Goal: Navigation & Orientation: Find specific page/section

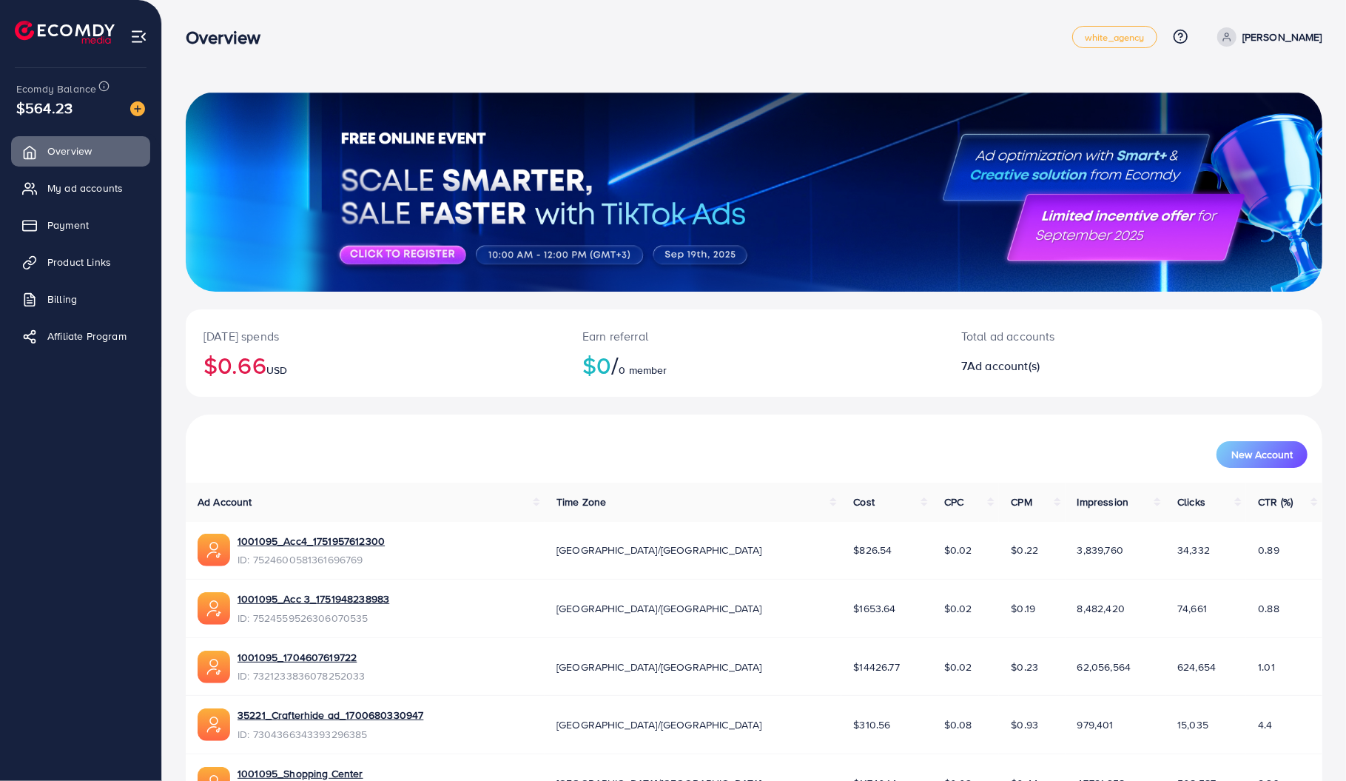
click at [90, 203] on link "My ad accounts" at bounding box center [80, 188] width 139 height 30
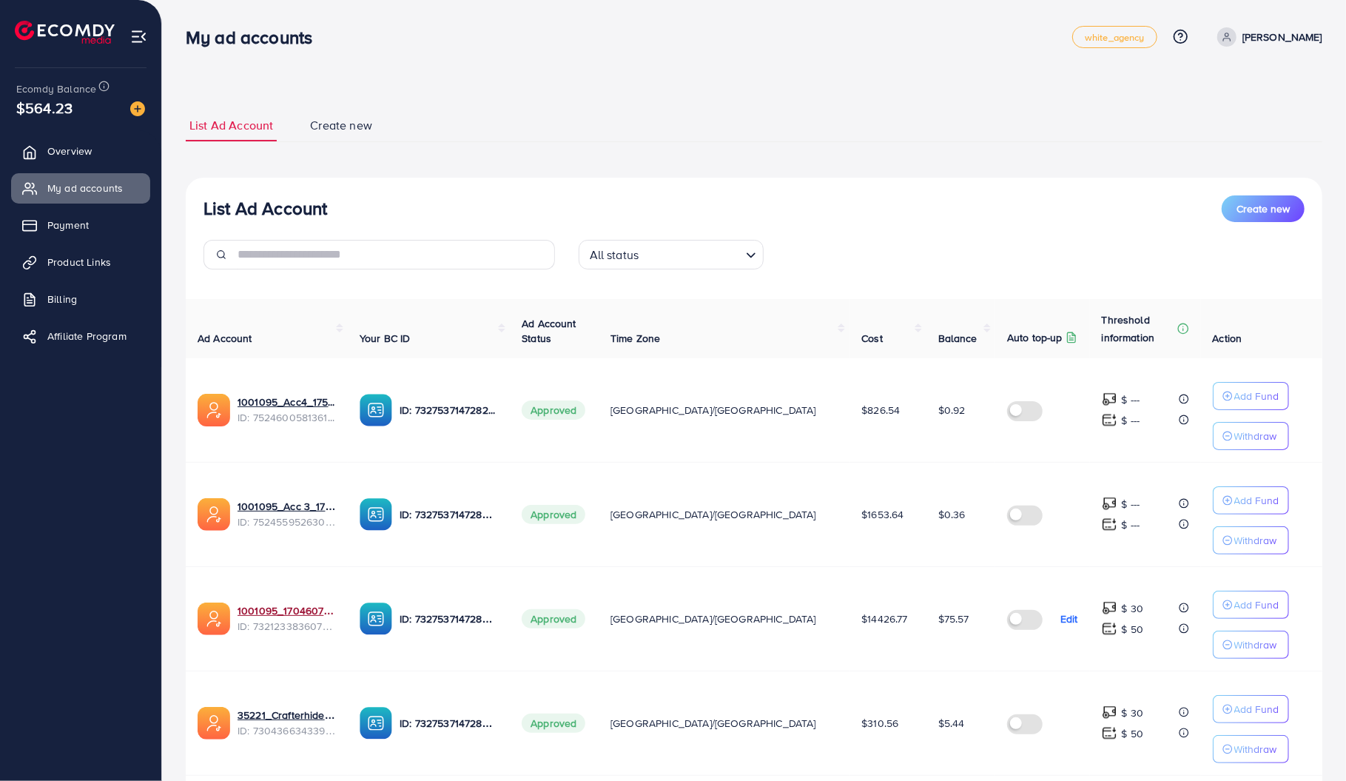
click at [300, 611] on link "1001095_1704607619722" at bounding box center [287, 610] width 98 height 15
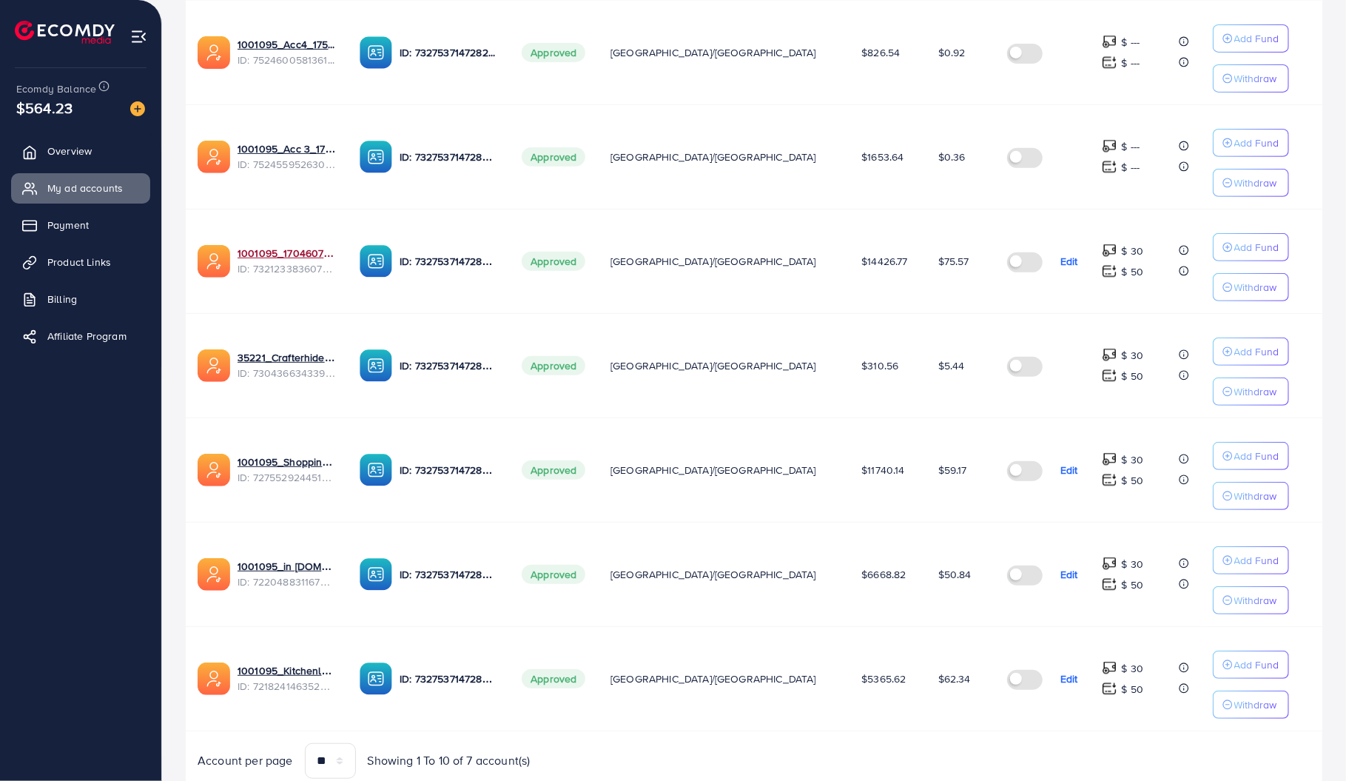
scroll to position [360, 0]
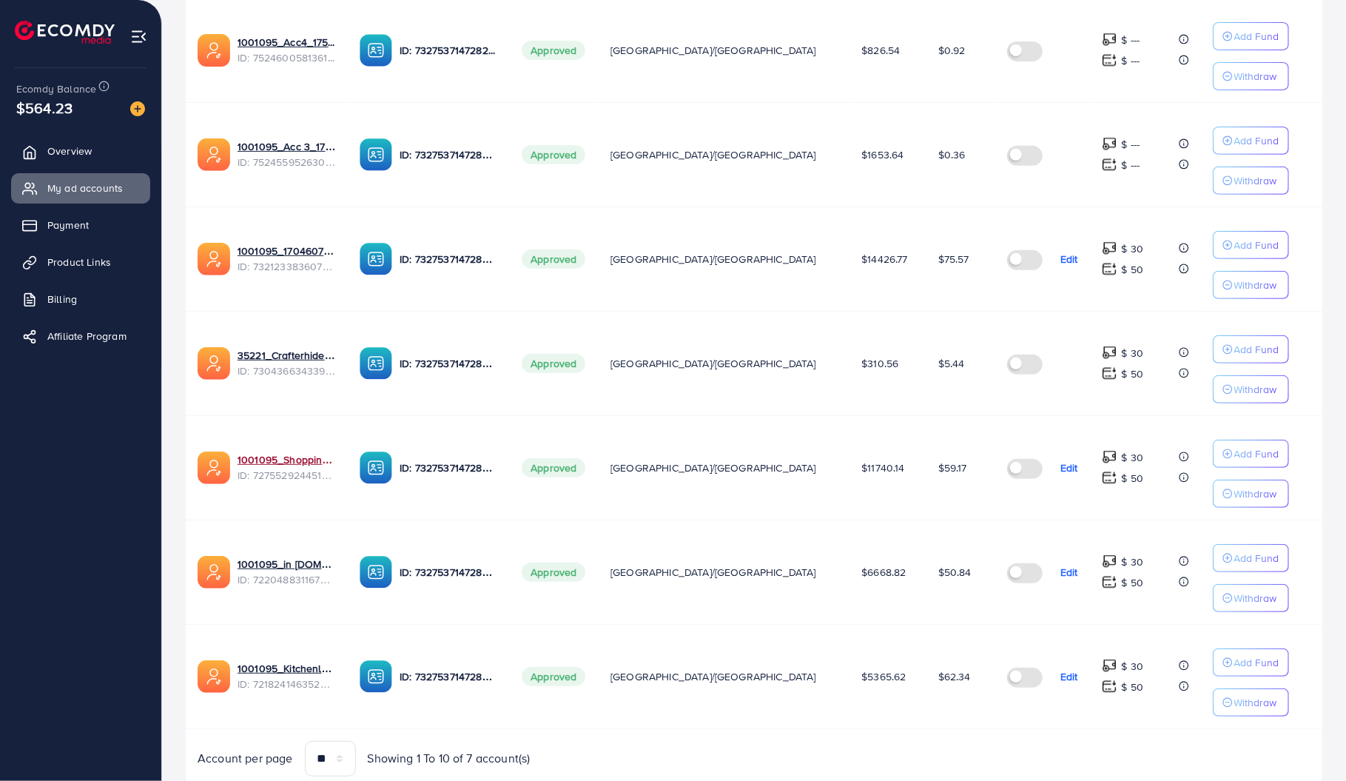
click at [324, 452] on link "1001095_Shopping Center" at bounding box center [287, 459] width 98 height 15
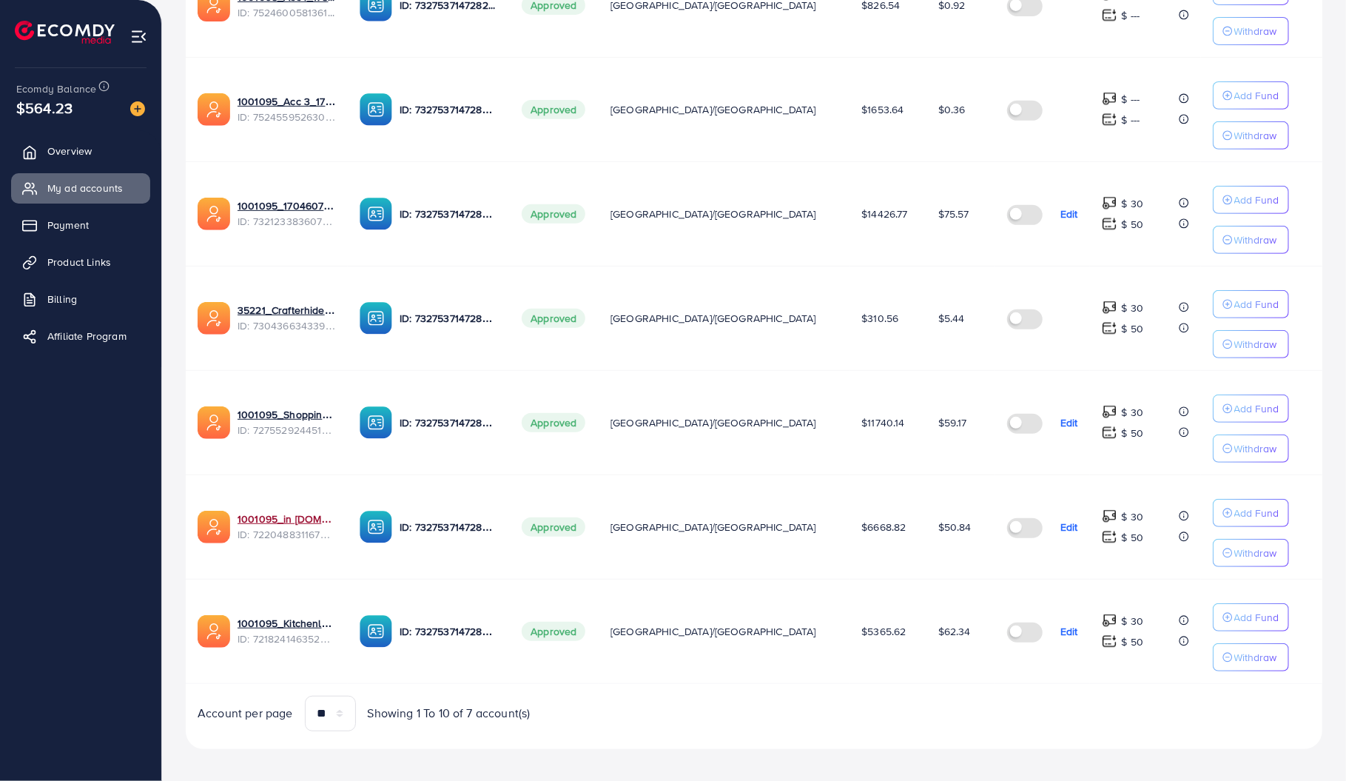
click at [318, 512] on link "1001095_in vogue.pk_1681150971525" at bounding box center [287, 519] width 98 height 15
click at [282, 616] on link "1001095_Kitchenlyst_1680641549988" at bounding box center [287, 623] width 98 height 15
